Goal: Information Seeking & Learning: Learn about a topic

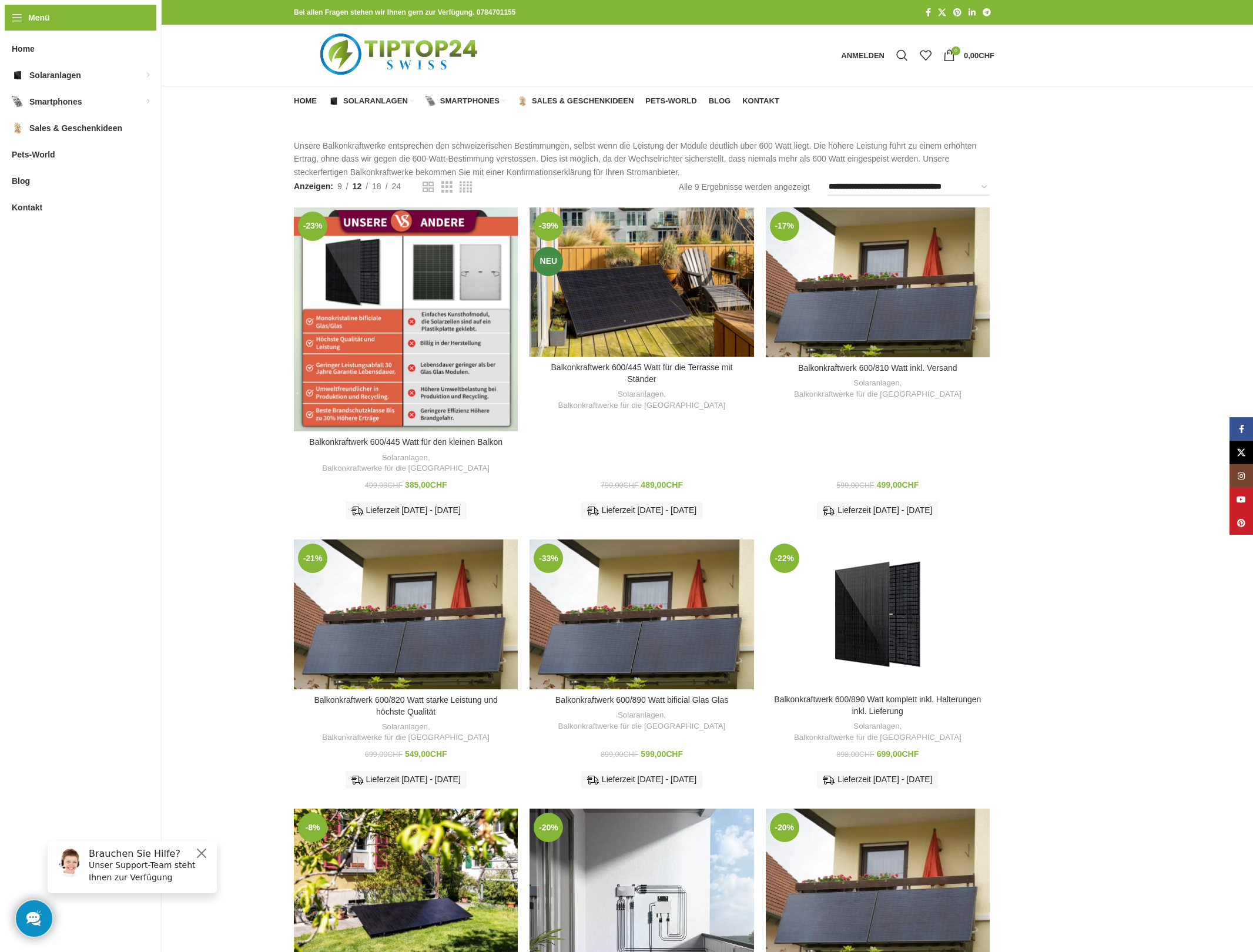
click at [387, 289] on div "Balkonkraftwerk 600/445 Watt für den kleinen Balkon" at bounding box center [392, 319] width 29 height 224
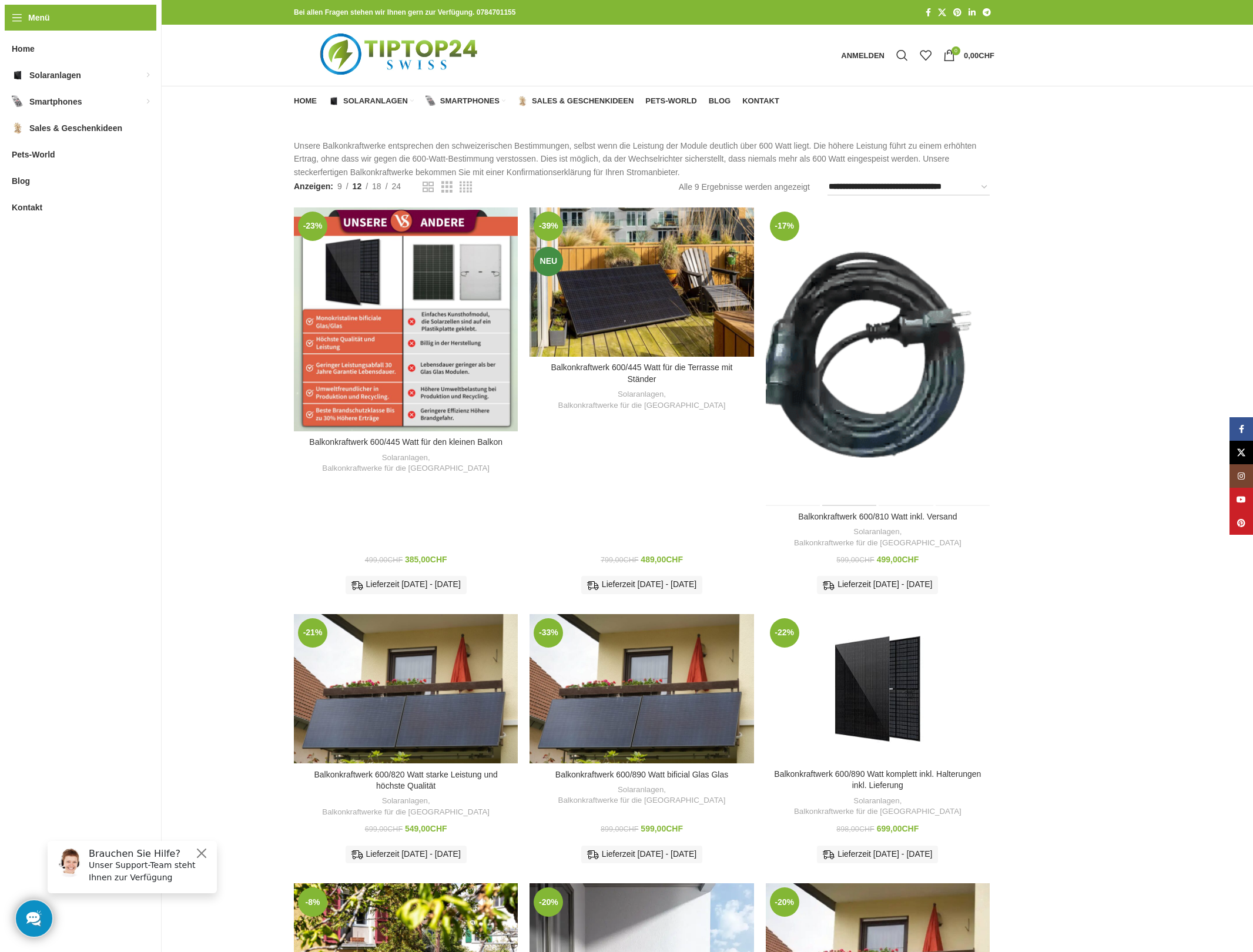
click at [856, 326] on div "Balkonkraftwerk 600/810 Watt inkl. Versand" at bounding box center [849, 356] width 56 height 298
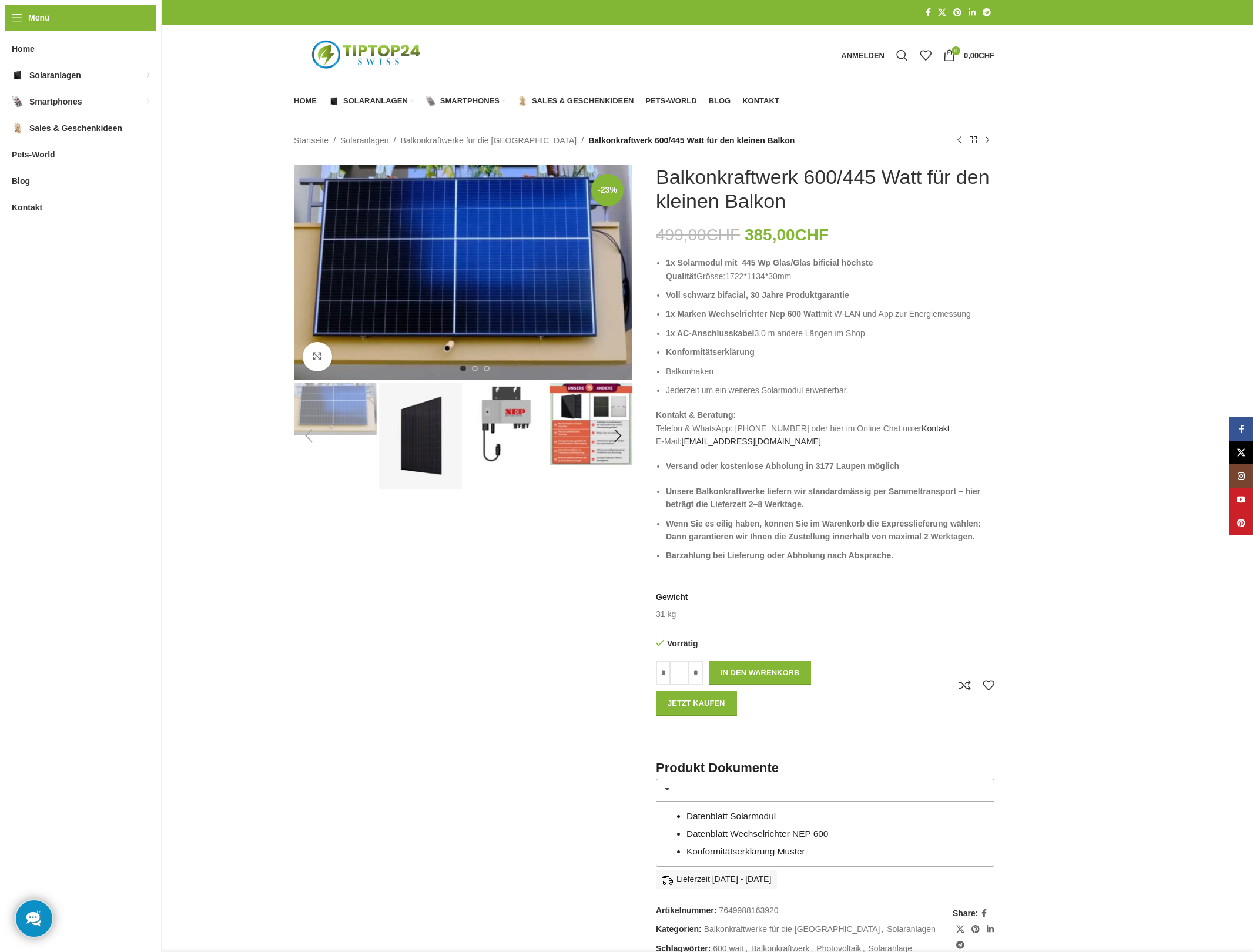
click at [504, 415] on img "3 / 8" at bounding box center [505, 423] width 83 height 83
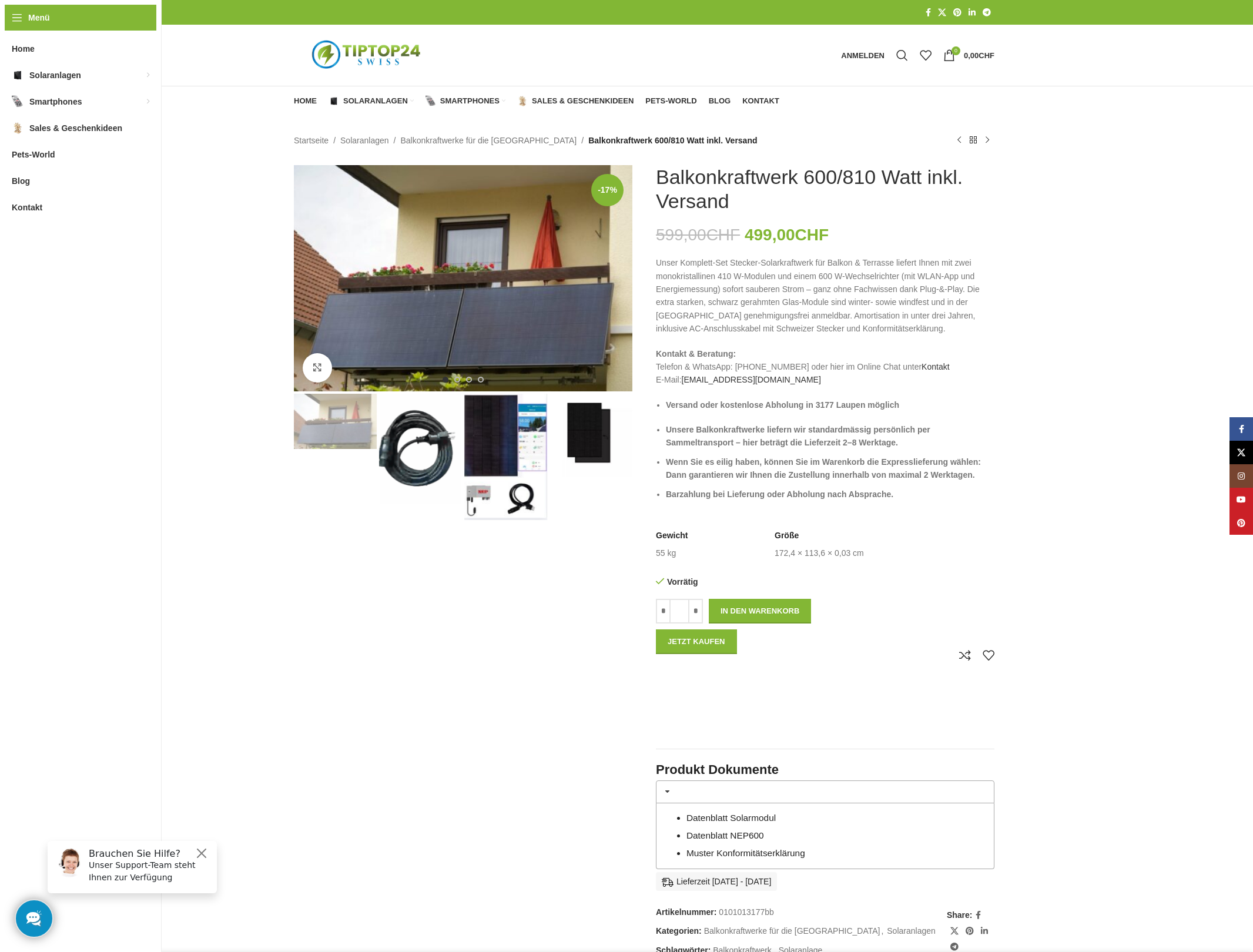
click at [419, 441] on img "2 / 4" at bounding box center [420, 449] width 83 height 111
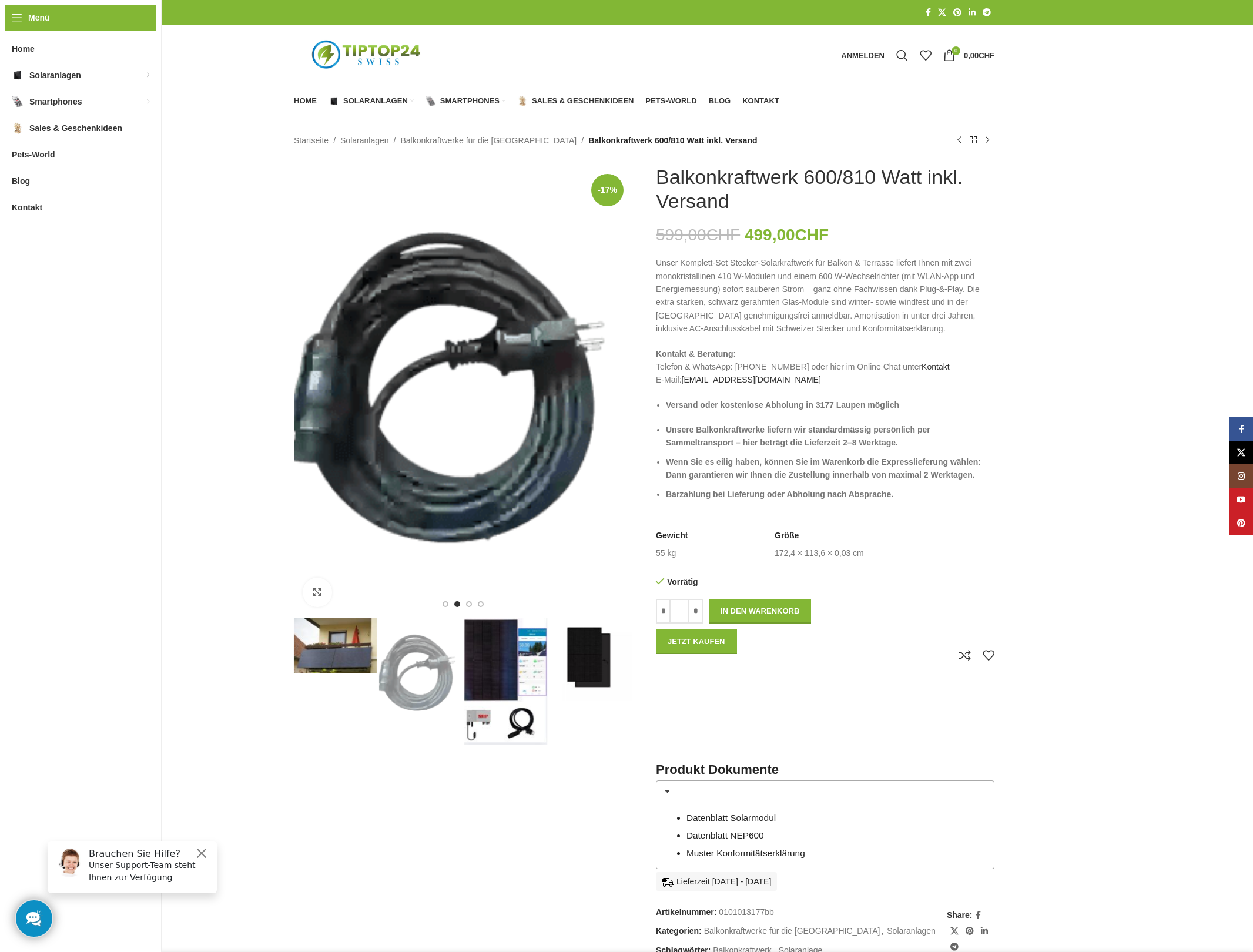
click at [506, 643] on img "3 / 4" at bounding box center [505, 681] width 83 height 127
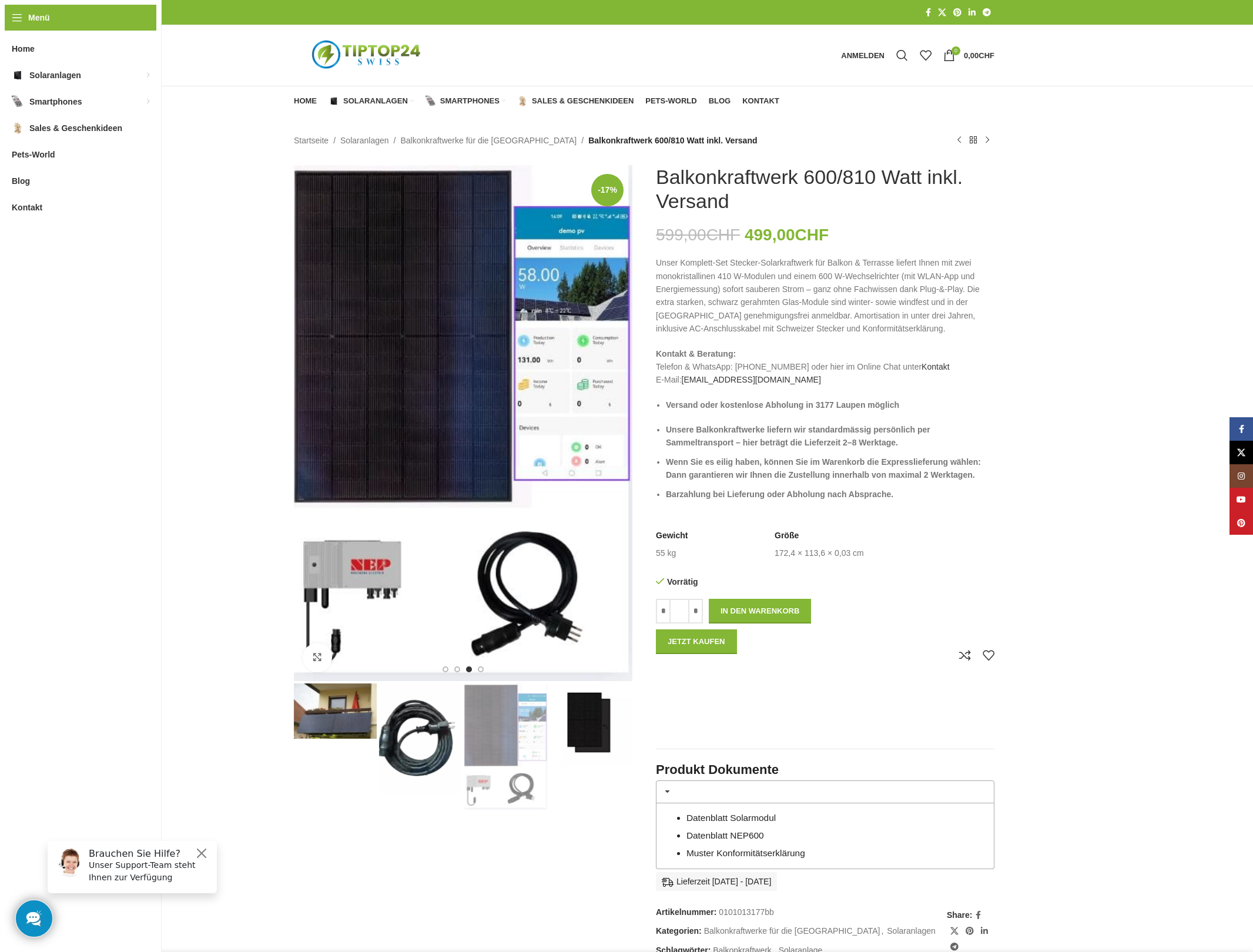
click at [594, 704] on img "4 / 4" at bounding box center [591, 724] width 83 height 83
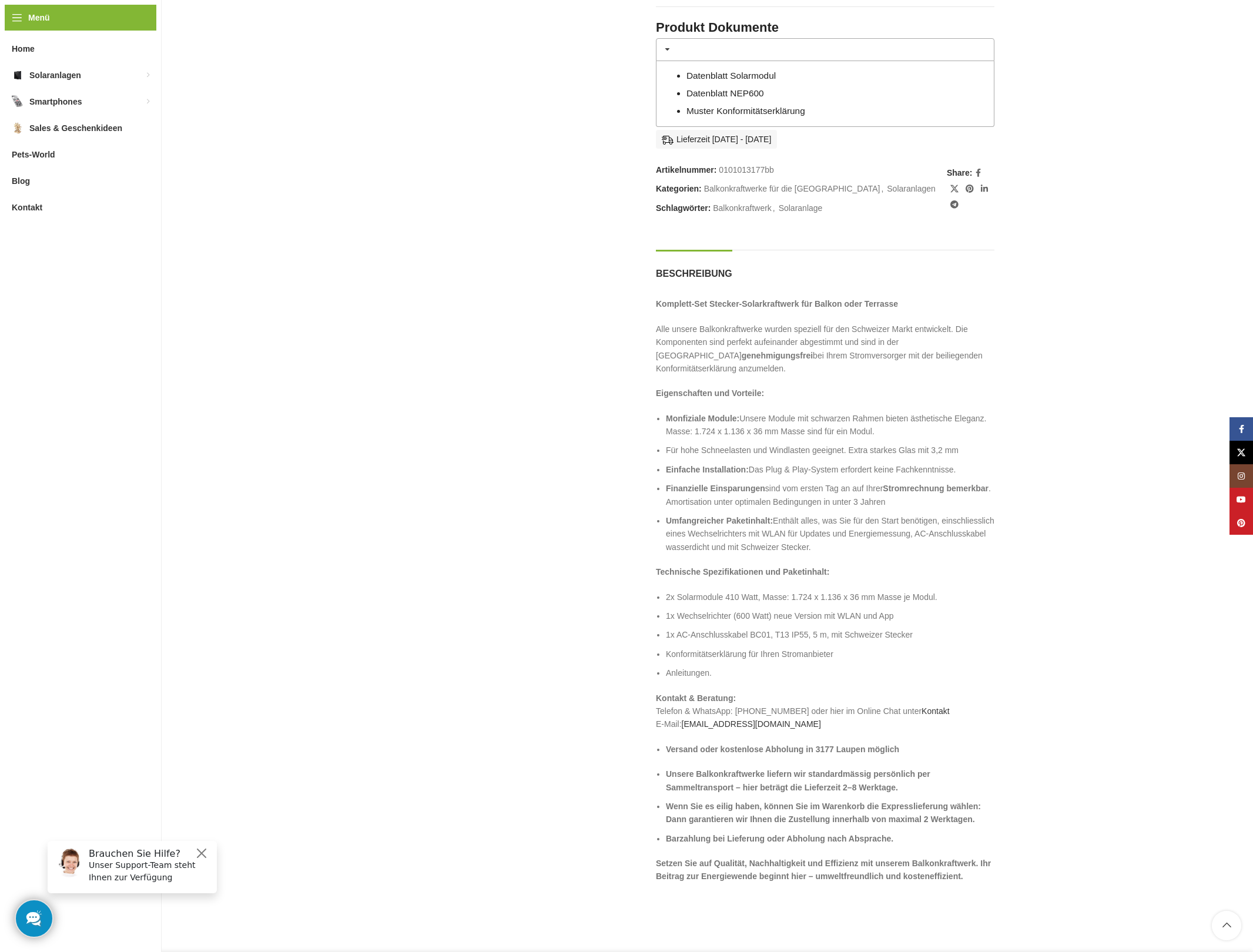
scroll to position [612, 0]
